Goal: Book appointment/travel/reservation

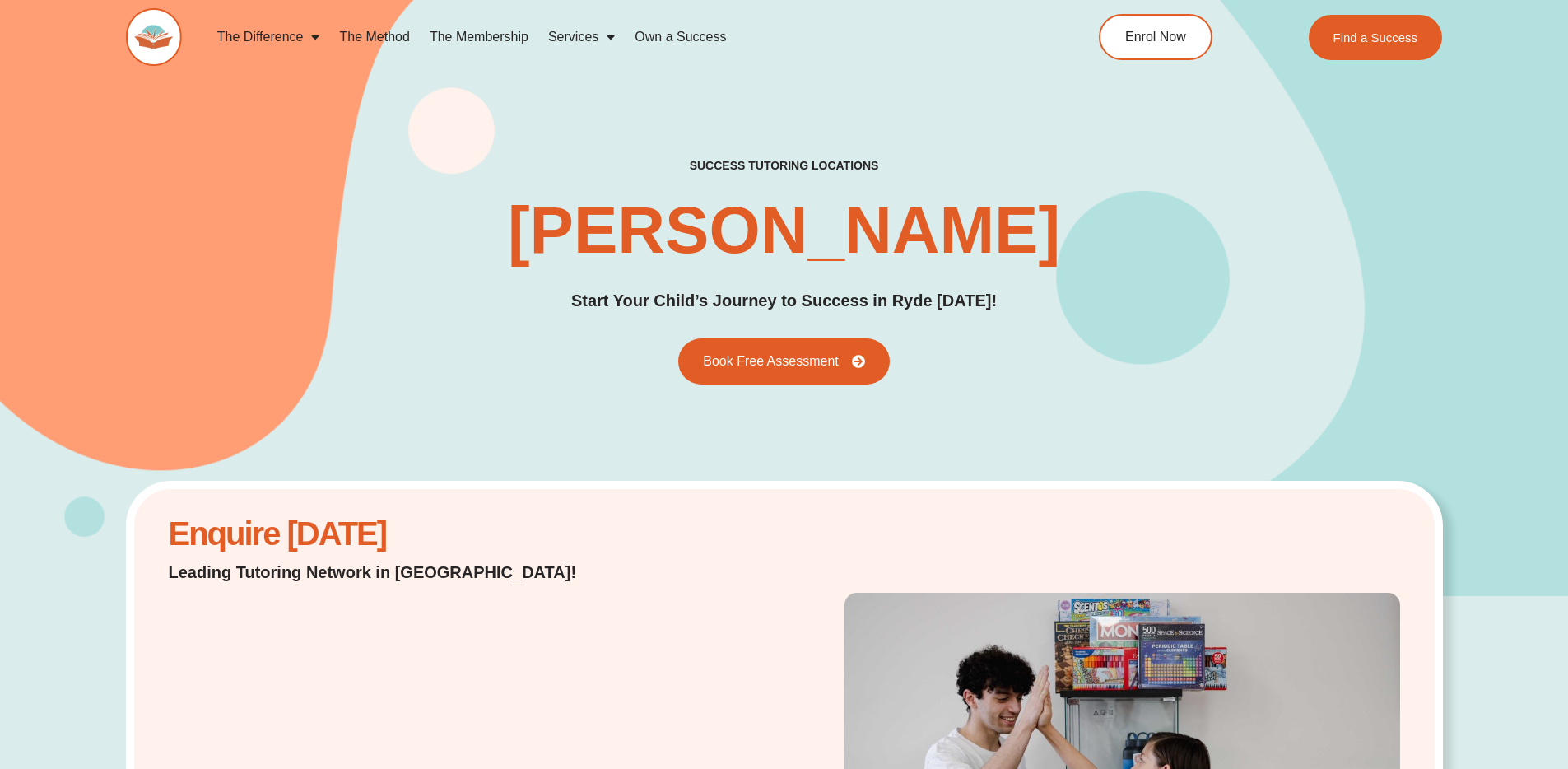
click at [502, 37] on link "The Membership" at bounding box center [479, 37] width 118 height 38
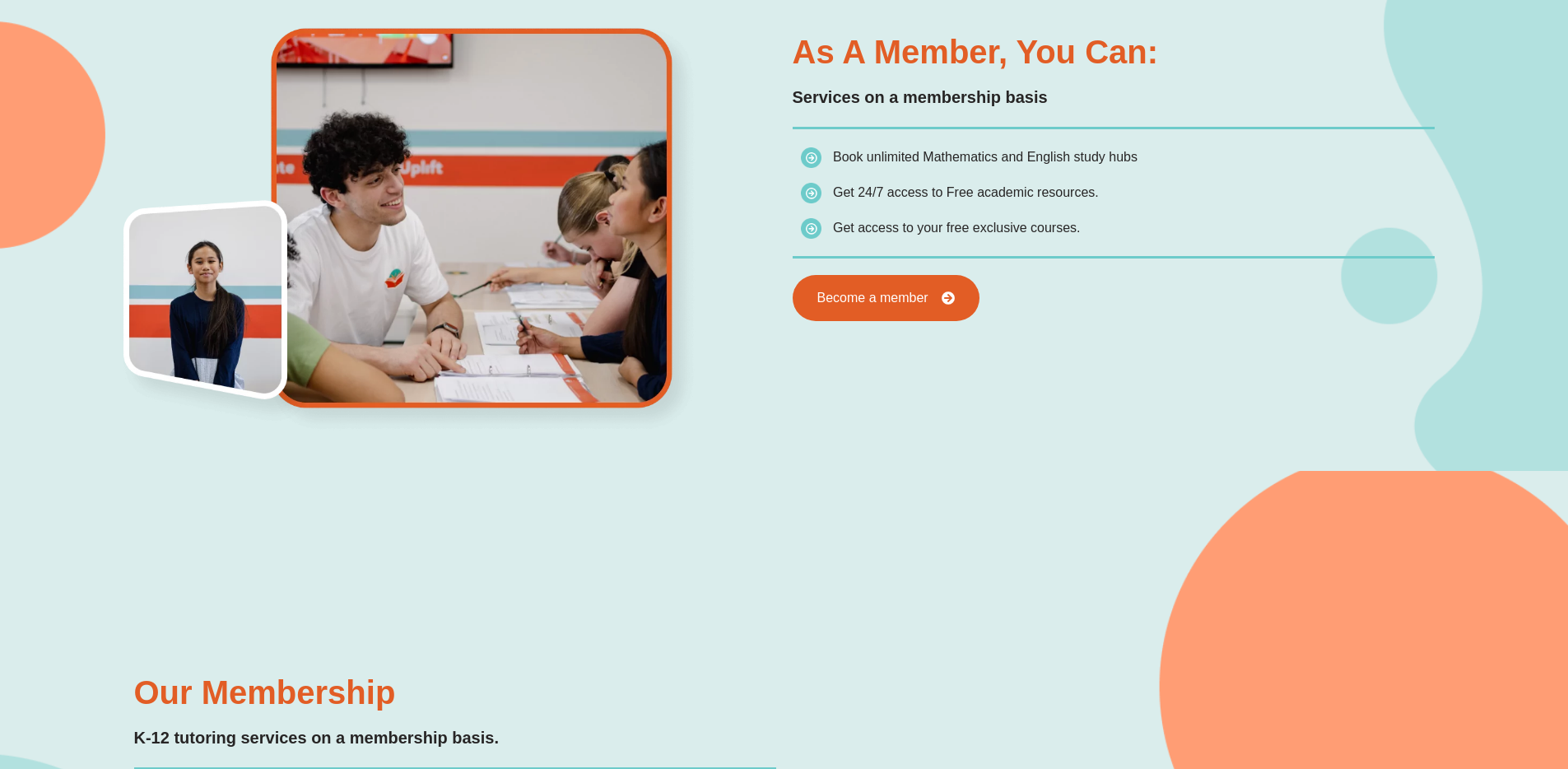
scroll to position [795, 0]
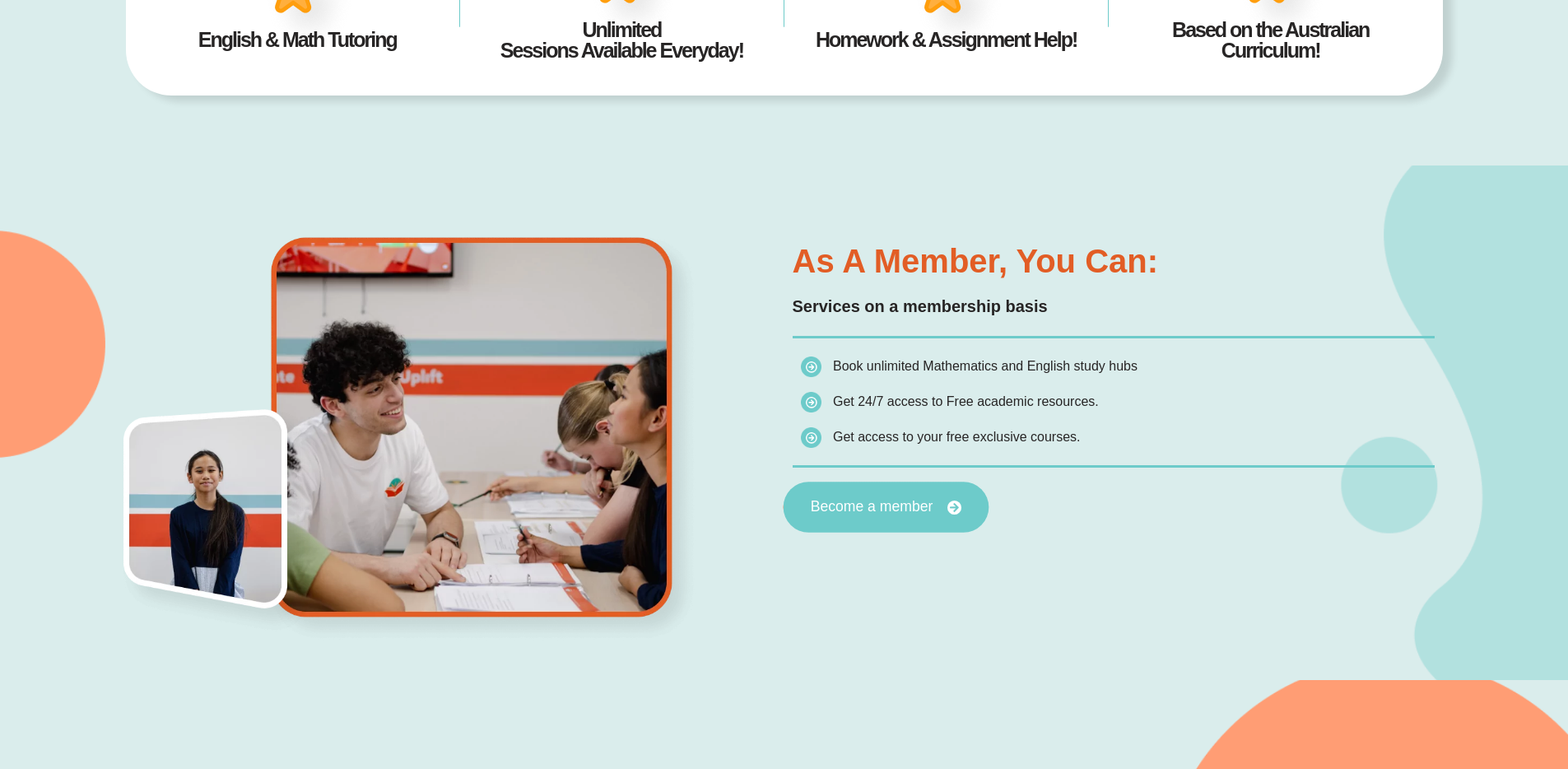
click at [911, 507] on span "Become a member" at bounding box center [871, 507] width 123 height 15
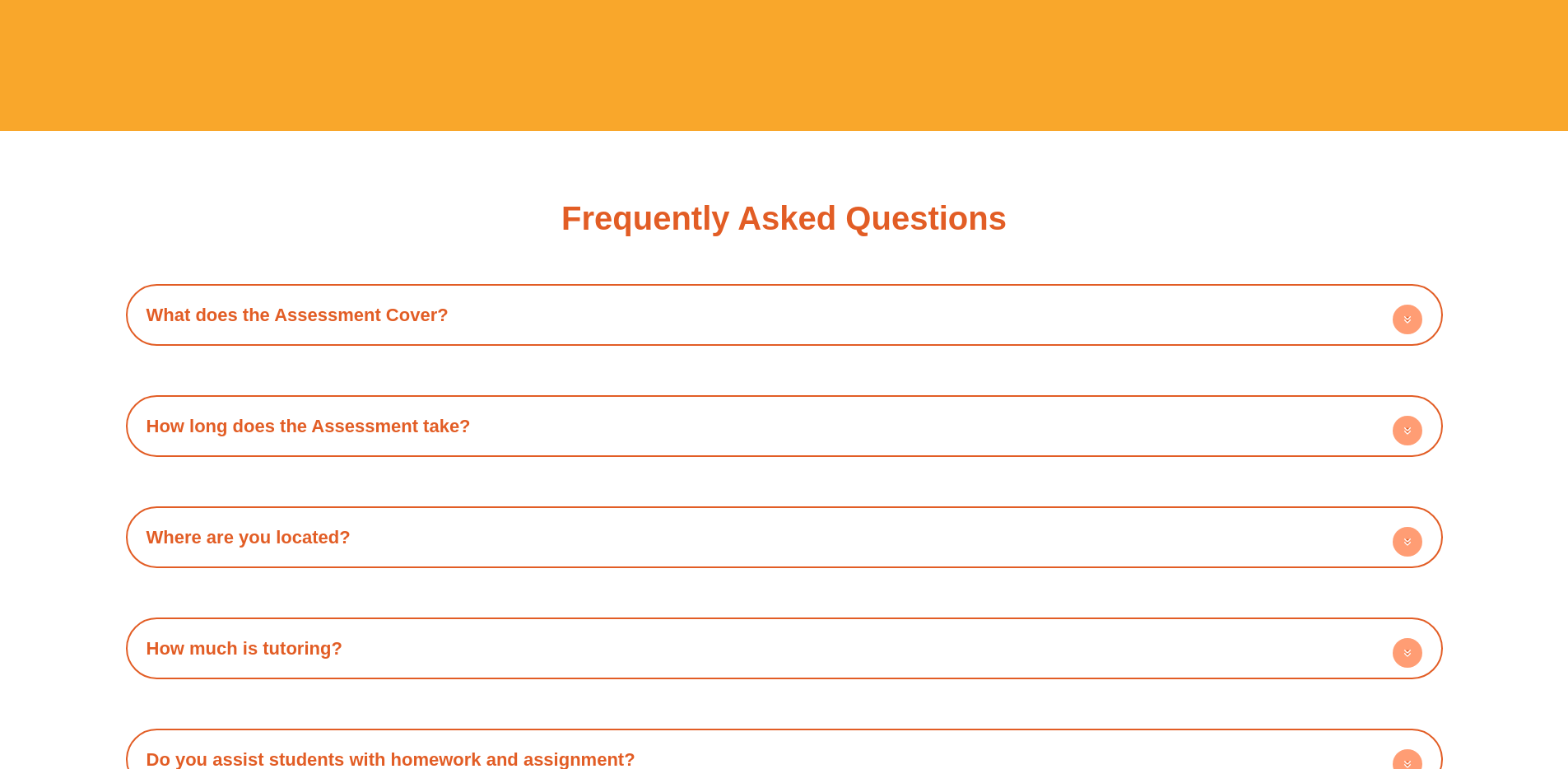
scroll to position [5264, 0]
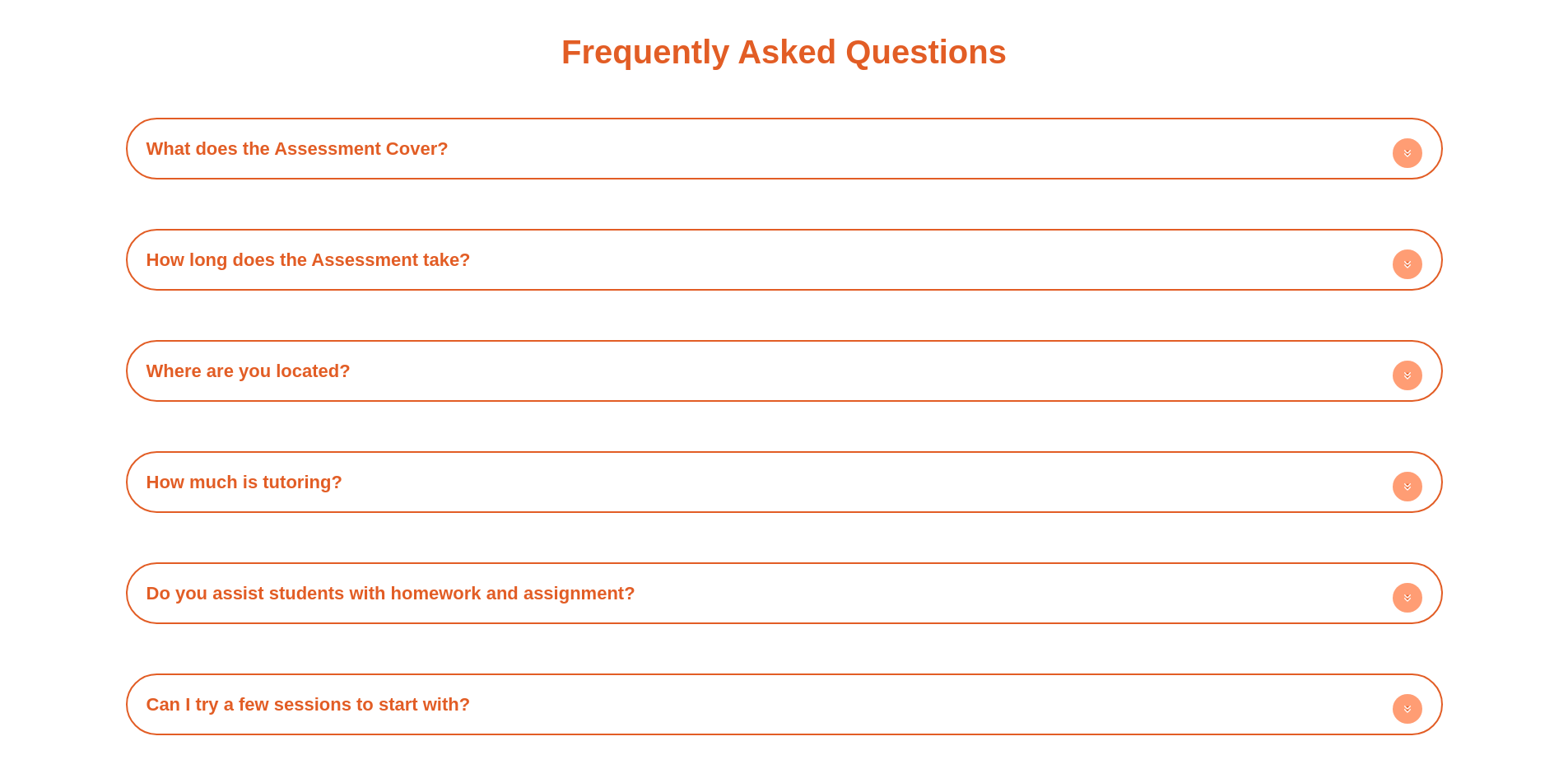
click at [1414, 486] on circle at bounding box center [1408, 486] width 30 height 30
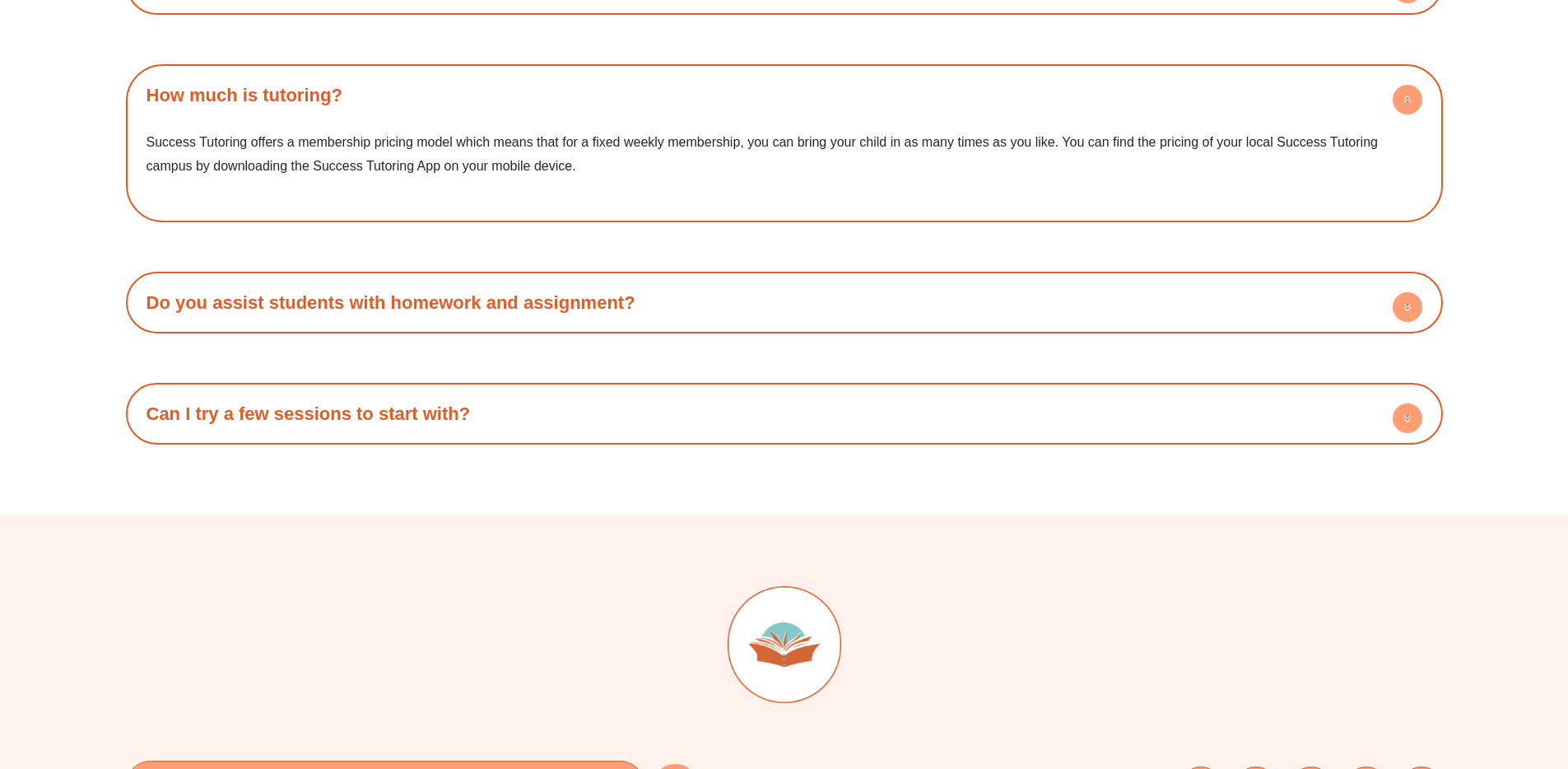
scroll to position [5776, 0]
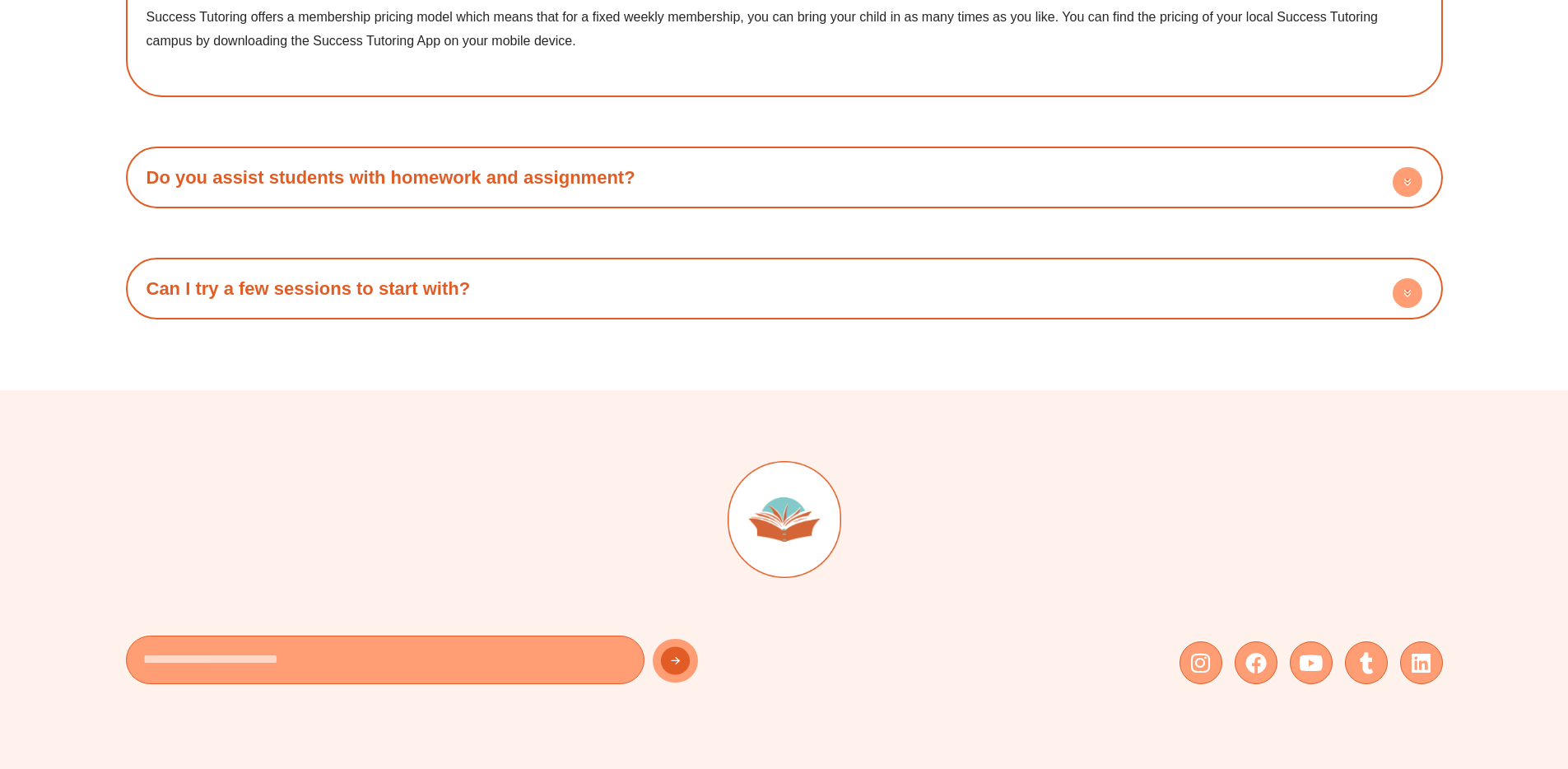
click at [1397, 297] on circle at bounding box center [1408, 293] width 30 height 30
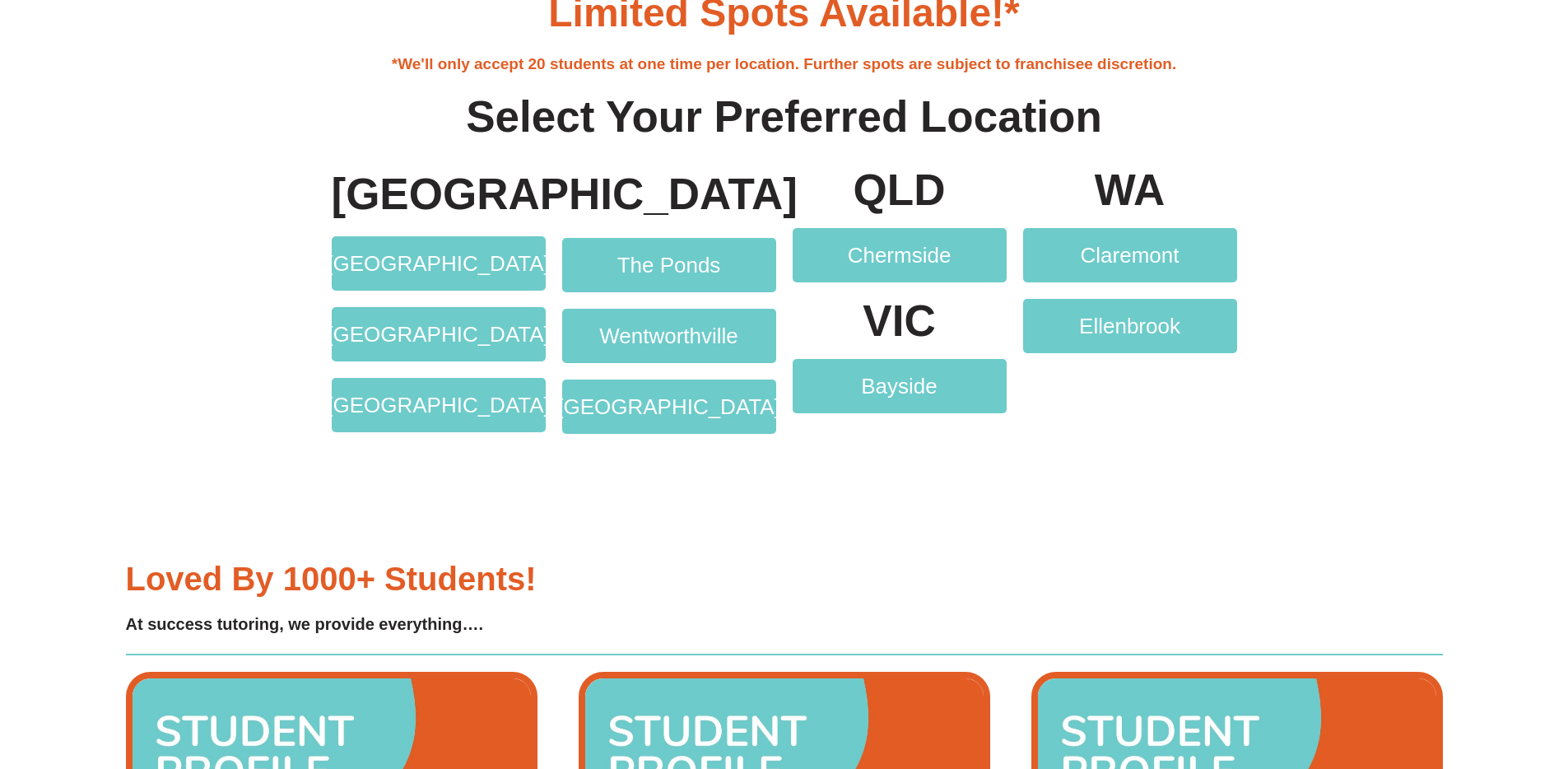
scroll to position [2328, 0]
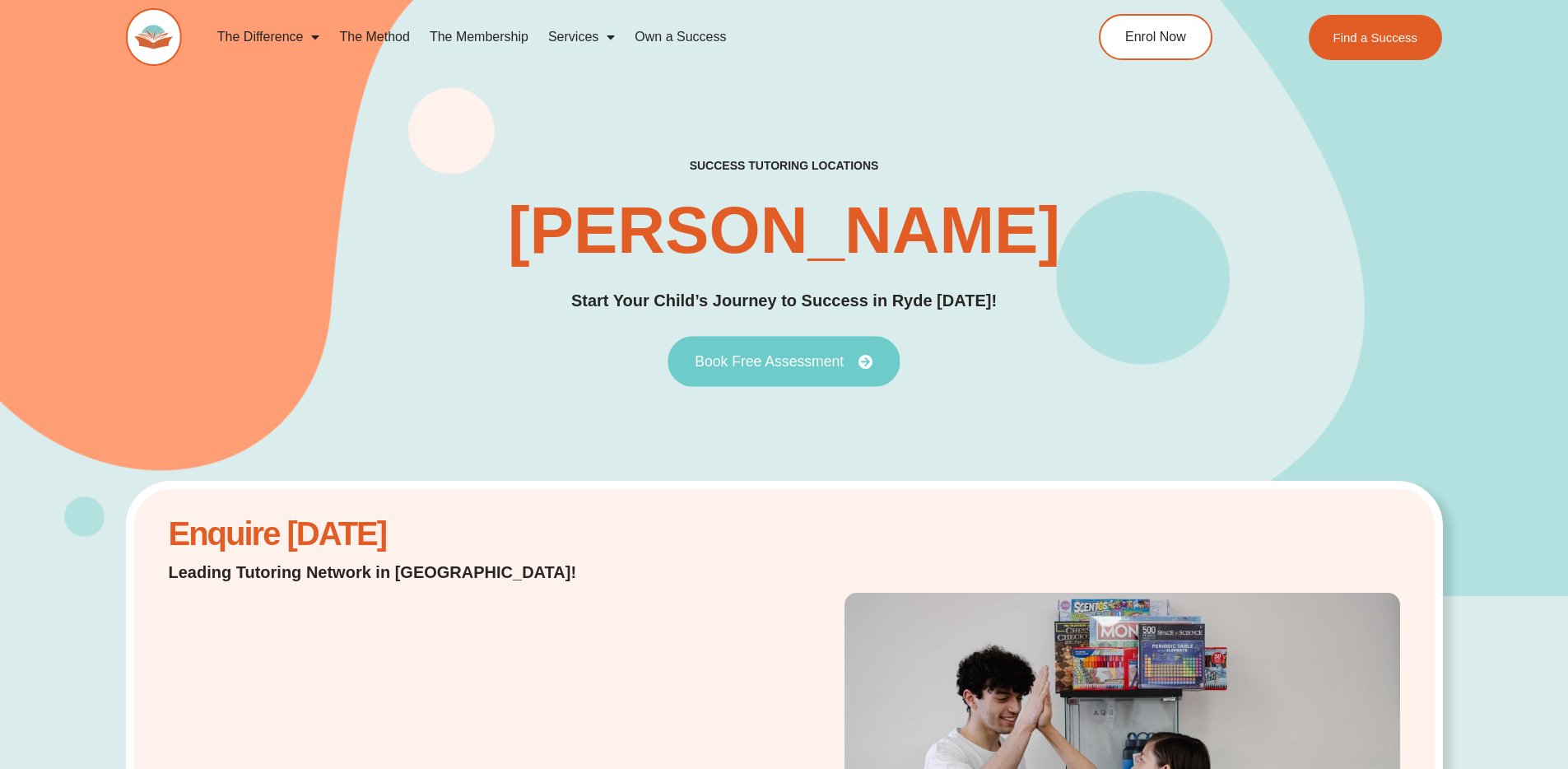
click at [795, 361] on span "Book Free Assessment" at bounding box center [769, 361] width 149 height 15
click at [797, 360] on span "Book Free Assessment" at bounding box center [769, 361] width 149 height 15
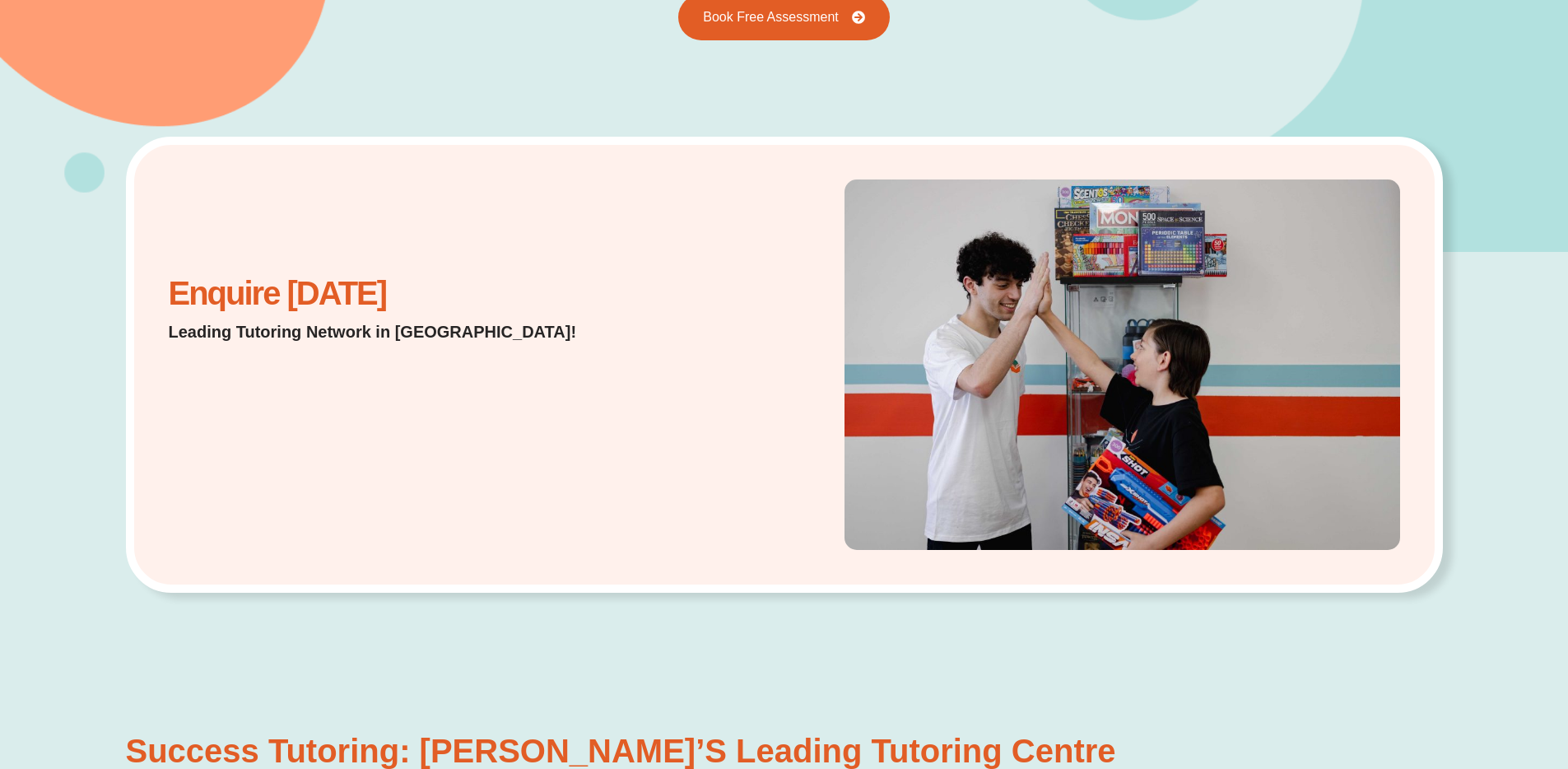
scroll to position [470, 0]
